Goal: Task Accomplishment & Management: Use online tool/utility

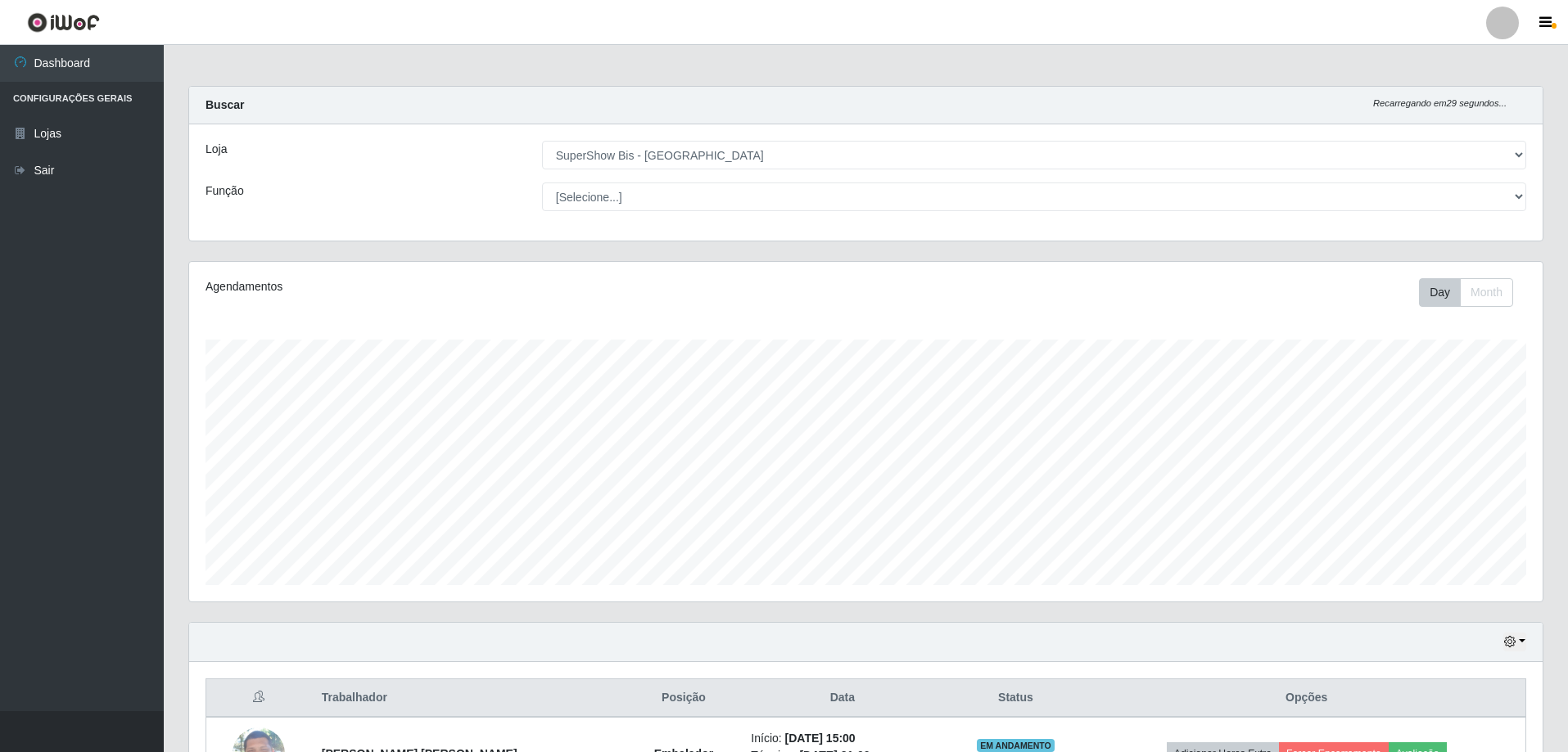
select select "59"
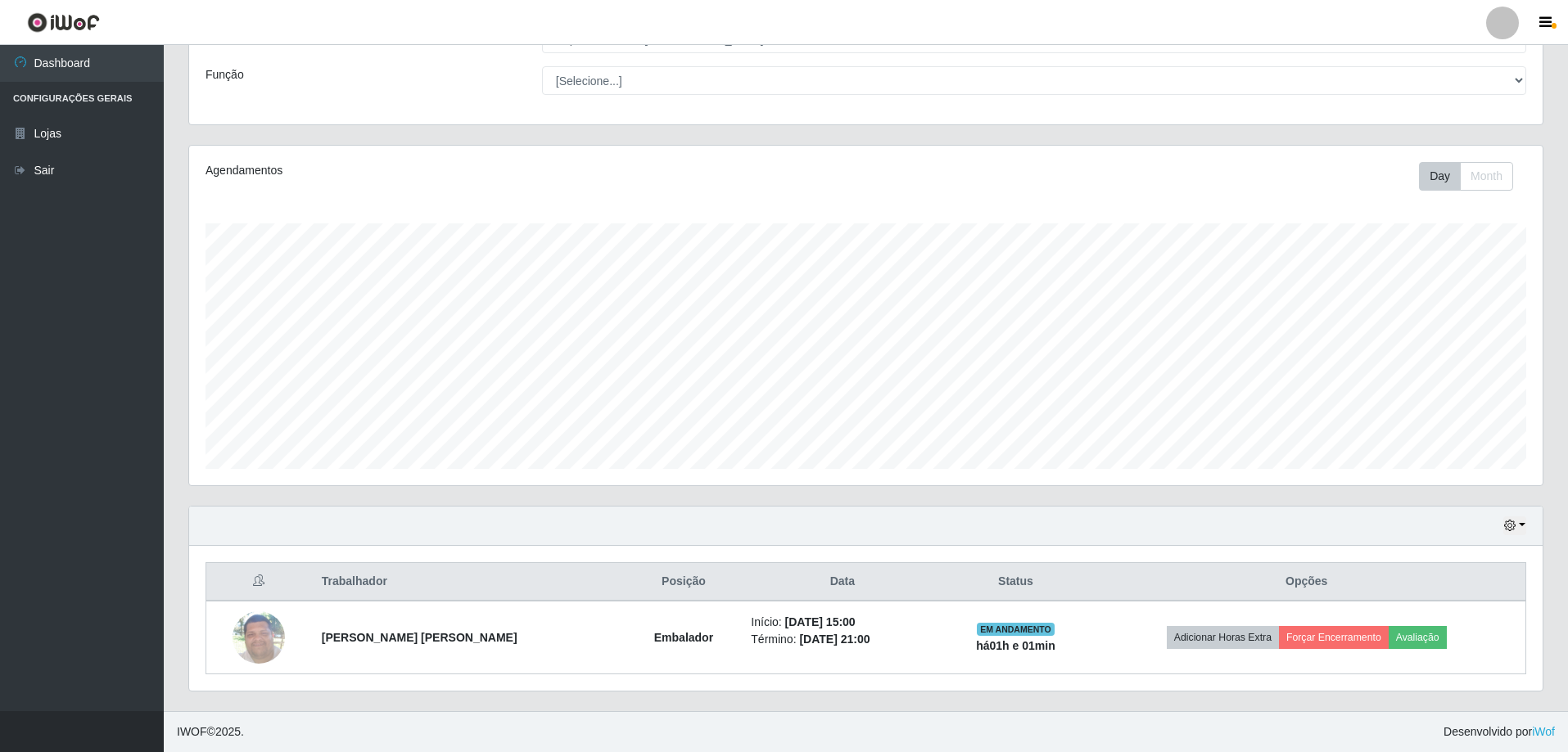
scroll to position [340, 1353]
